Goal: Task Accomplishment & Management: Use online tool/utility

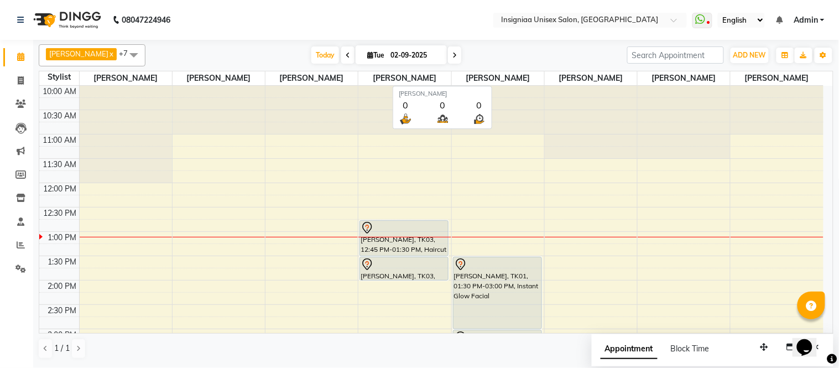
scroll to position [32, 0]
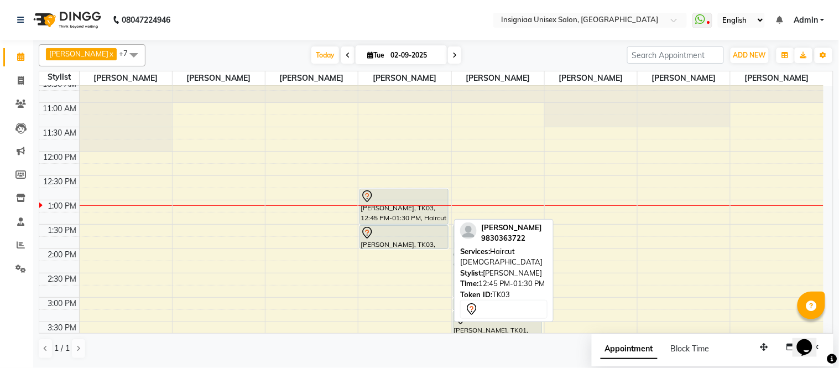
click at [409, 212] on div "[PERSON_NAME], TK03, 12:45 PM-01:30 PM, Haircut [DEMOGRAPHIC_DATA]" at bounding box center [404, 206] width 88 height 35
select select "7"
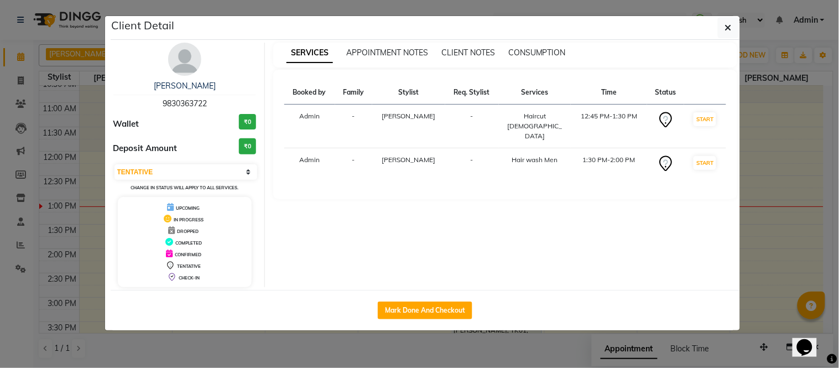
drag, startPoint x: 438, startPoint y: 308, endPoint x: 451, endPoint y: 290, distance: 21.7
click at [439, 308] on button "Mark Done And Checkout" at bounding box center [425, 310] width 95 height 18
select select "service"
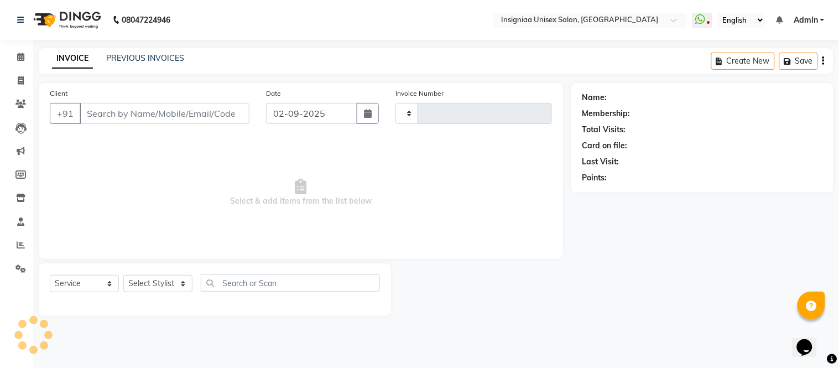
type input "2693"
select select "6999"
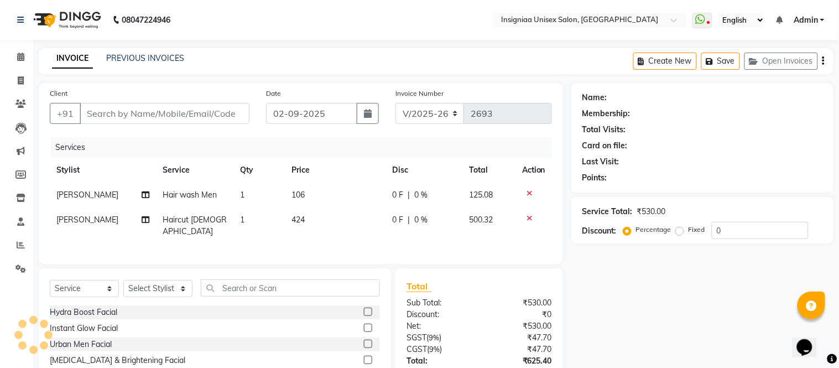
type input "9830363722"
select select "58134"
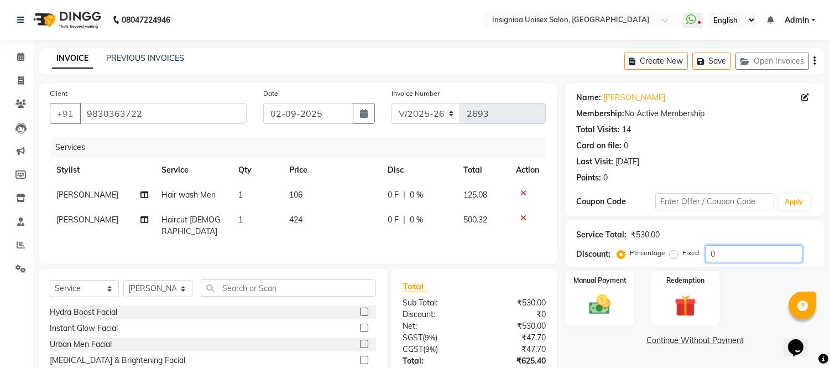
drag, startPoint x: 742, startPoint y: 249, endPoint x: 622, endPoint y: 269, distance: 121.7
click at [622, 269] on div "Name: [PERSON_NAME] Membership: No Active Membership Total Visits: 14 Card on f…" at bounding box center [699, 263] width 268 height 360
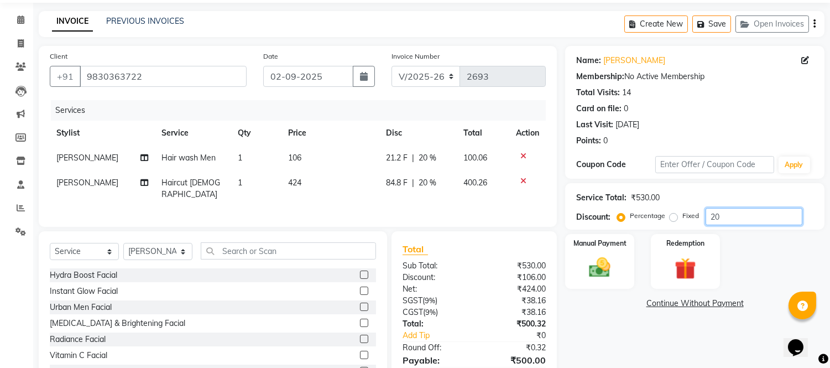
scroll to position [27, 0]
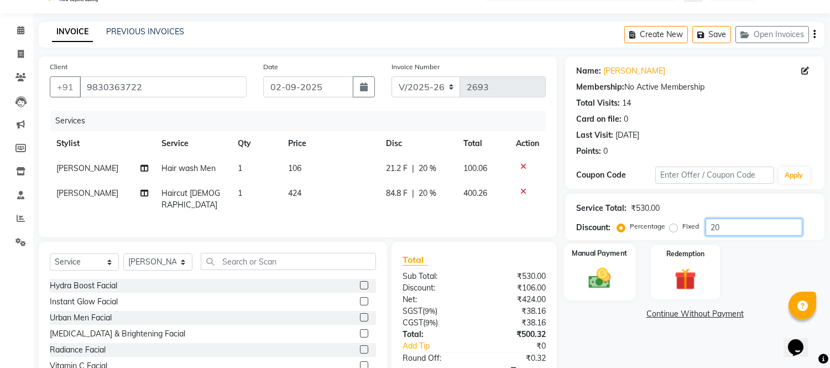
type input "20"
click at [612, 279] on img at bounding box center [600, 279] width 37 height 26
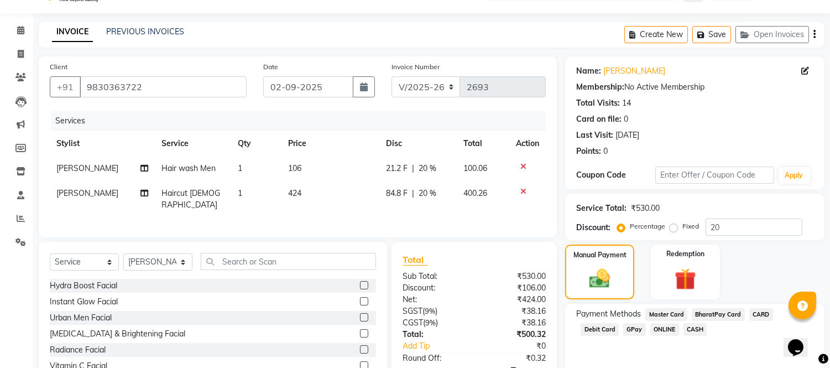
click at [684, 331] on span "CASH" at bounding box center [696, 329] width 24 height 13
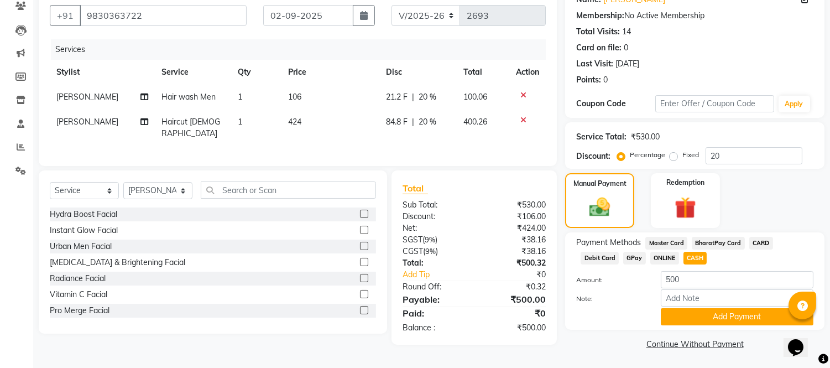
scroll to position [98, 0]
click at [720, 317] on button "Add Payment" at bounding box center [737, 316] width 153 height 17
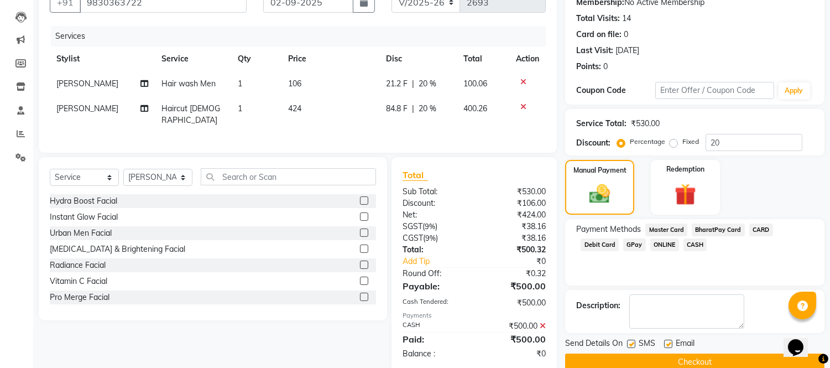
scroll to position [129, 0]
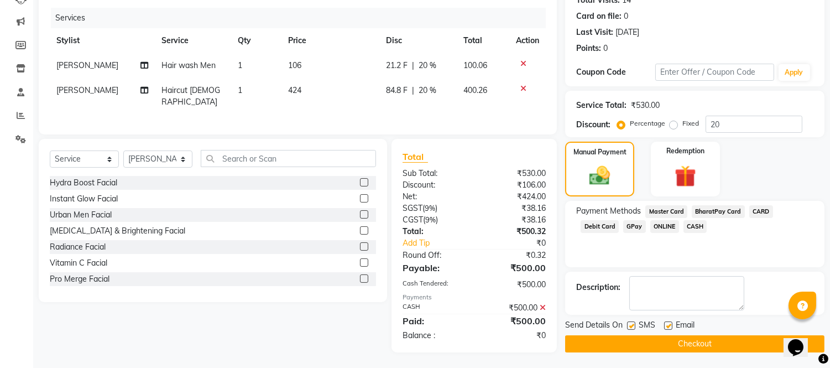
drag, startPoint x: 669, startPoint y: 325, endPoint x: 596, endPoint y: 330, distance: 73.2
click at [668, 325] on label at bounding box center [668, 325] width 8 height 8
click at [668, 325] on input "checkbox" at bounding box center [667, 325] width 7 height 7
checkbox input "false"
click at [634, 326] on label at bounding box center [631, 325] width 8 height 8
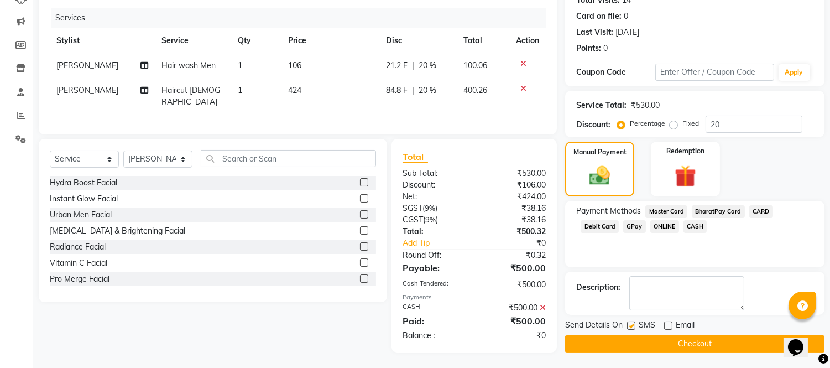
click at [634, 326] on input "checkbox" at bounding box center [630, 325] width 7 height 7
checkbox input "false"
click at [650, 341] on button "Checkout" at bounding box center [694, 343] width 259 height 17
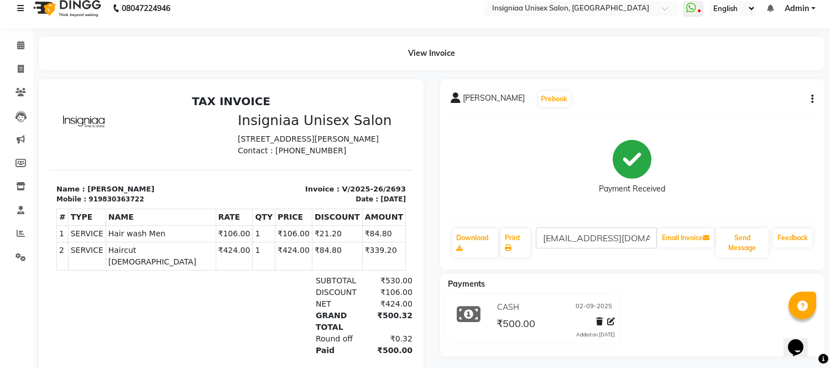
click at [23, 8] on icon at bounding box center [20, 8] width 7 height 8
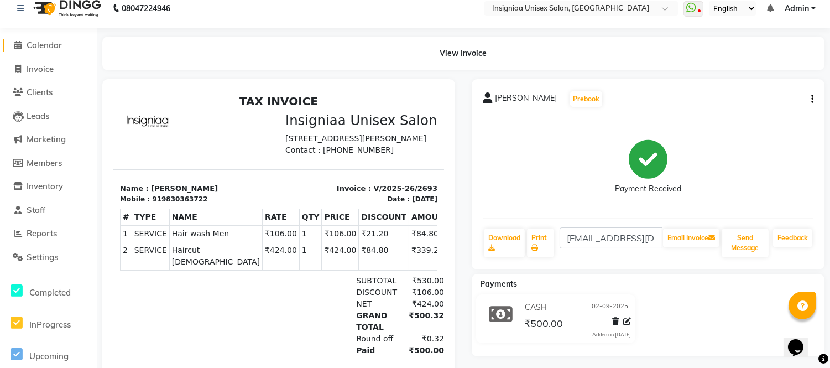
click at [53, 48] on span "Calendar" at bounding box center [44, 45] width 35 height 11
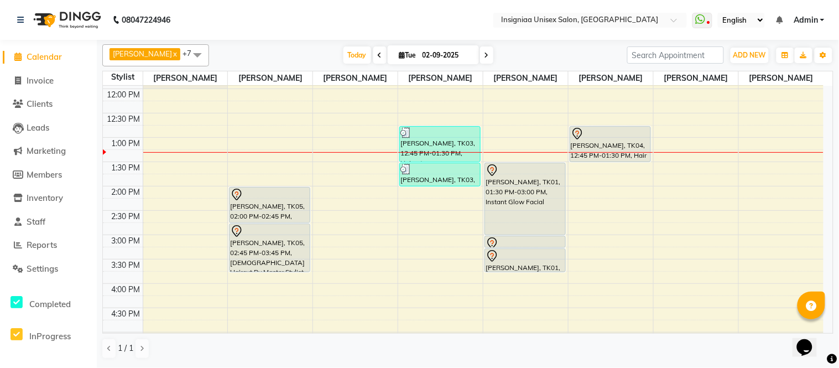
scroll to position [123, 0]
